Goal: Task Accomplishment & Management: Use online tool/utility

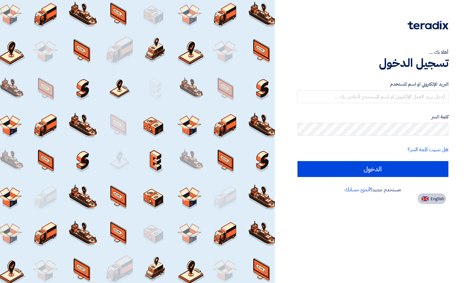
click at [434, 198] on span "English" at bounding box center [436, 199] width 13 height 4
type input "Sign in"
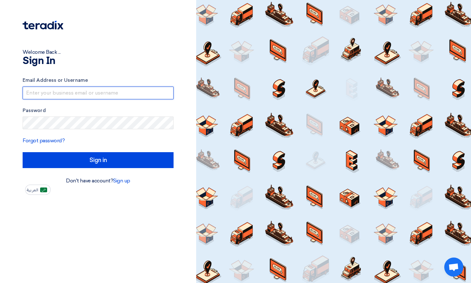
click at [48, 91] on input "text" at bounding box center [98, 93] width 151 height 13
type input "[PERSON_NAME][EMAIL_ADDRESS][DOMAIN_NAME]"
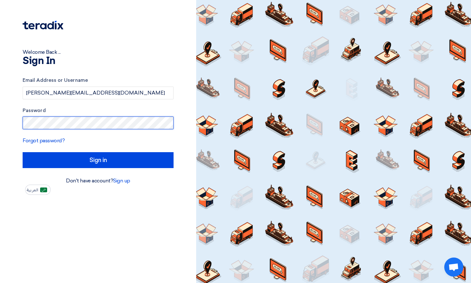
click at [22, 125] on div "Welcome Back ... Sign In Email Address or Username [PERSON_NAME][EMAIL_ADDRESS]…" at bounding box center [98, 97] width 186 height 195
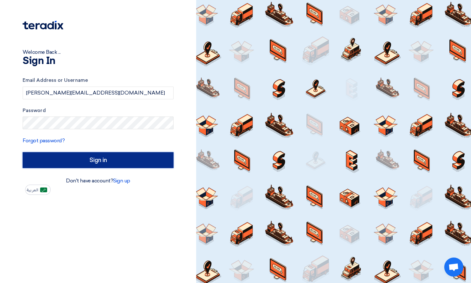
click at [59, 161] on input "Sign in" at bounding box center [98, 160] width 151 height 16
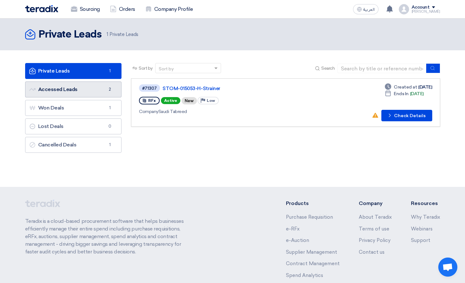
click at [87, 90] on link "Accessed Leads Accessed Leads 2" at bounding box center [73, 89] width 97 height 16
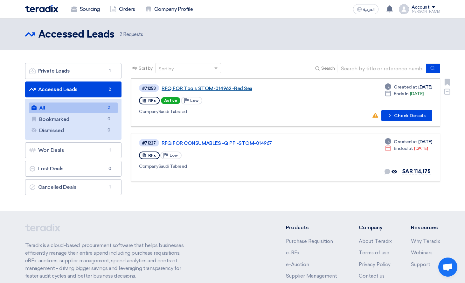
click at [194, 91] on link "RFQ FOR Tools STOM-014962 -Red Sea" at bounding box center [241, 89] width 159 height 6
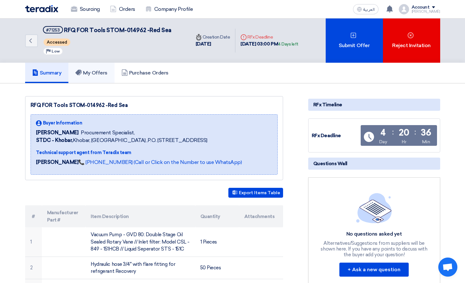
click at [81, 74] on icon at bounding box center [78, 72] width 6 height 6
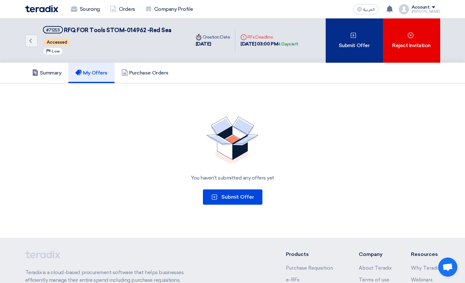
click at [341, 35] on div "Submit Offer" at bounding box center [354, 40] width 57 height 44
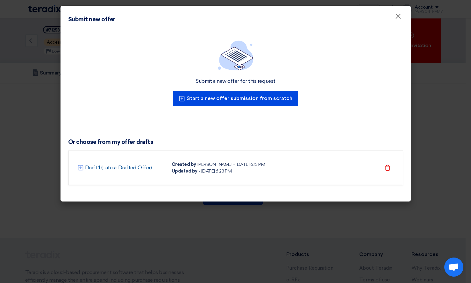
click at [116, 169] on link "Draft 1 (Latest Drafted Offer)" at bounding box center [118, 168] width 67 height 8
